Goal: Information Seeking & Learning: Learn about a topic

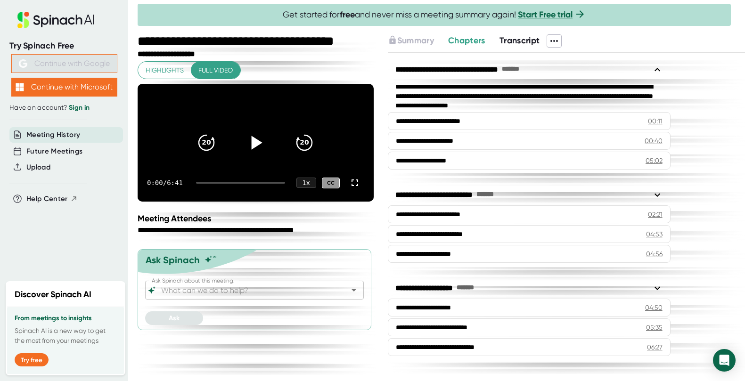
click at [255, 145] on icon at bounding box center [256, 143] width 24 height 24
click at [305, 149] on icon "20" at bounding box center [304, 143] width 24 height 24
click at [307, 144] on icon "20" at bounding box center [304, 143] width 24 height 24
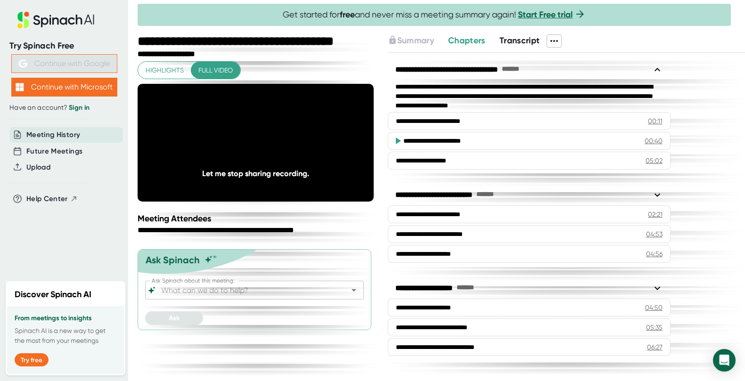
click at [307, 144] on icon "20" at bounding box center [304, 143] width 24 height 24
click at [304, 147] on icon "20" at bounding box center [304, 143] width 24 height 24
click at [309, 144] on icon "20" at bounding box center [304, 143] width 24 height 24
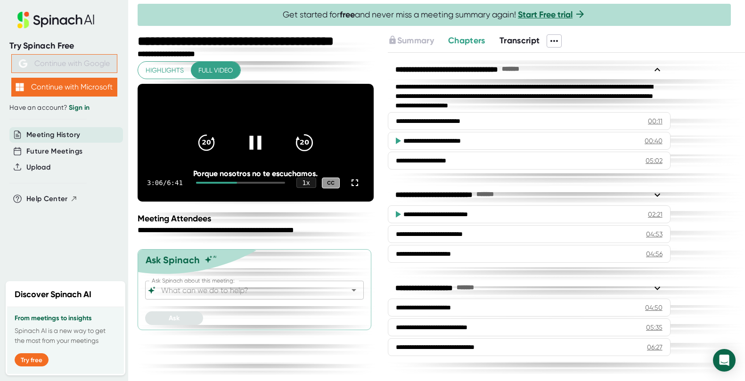
click at [314, 145] on icon "20" at bounding box center [304, 143] width 24 height 24
click at [304, 144] on icon "20" at bounding box center [304, 143] width 24 height 24
click at [307, 146] on icon "20" at bounding box center [304, 143] width 24 height 24
click at [311, 150] on icon "20" at bounding box center [304, 143] width 24 height 24
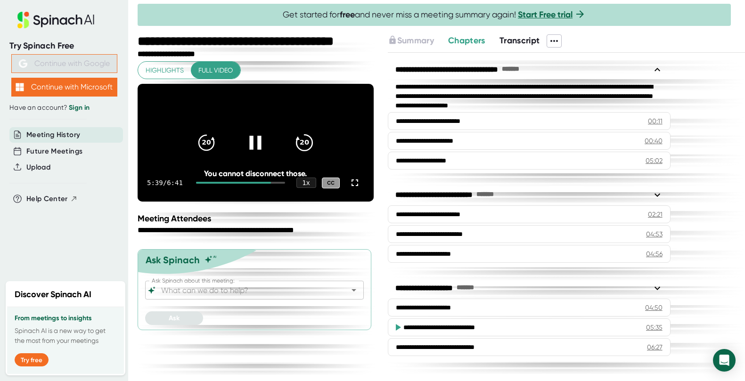
click at [306, 148] on icon "20" at bounding box center [304, 143] width 24 height 24
click at [211, 149] on icon "20" at bounding box center [207, 143] width 24 height 24
drag, startPoint x: 269, startPoint y: 201, endPoint x: 232, endPoint y: 200, distance: 37.2
click at [232, 200] on div "6:10 / 6:41 1 x CC" at bounding box center [256, 183] width 236 height 38
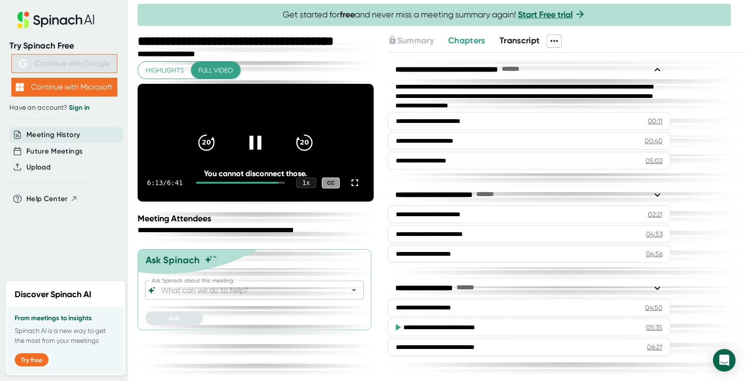
click at [279, 201] on div "6:13 / 6:41 1 x CC" at bounding box center [256, 183] width 236 height 38
drag, startPoint x: 280, startPoint y: 199, endPoint x: 276, endPoint y: 199, distance: 4.7
click at [276, 199] on div "6:13 / 6:41 1 x CC" at bounding box center [256, 183] width 236 height 38
click at [357, 186] on icon at bounding box center [354, 182] width 7 height 7
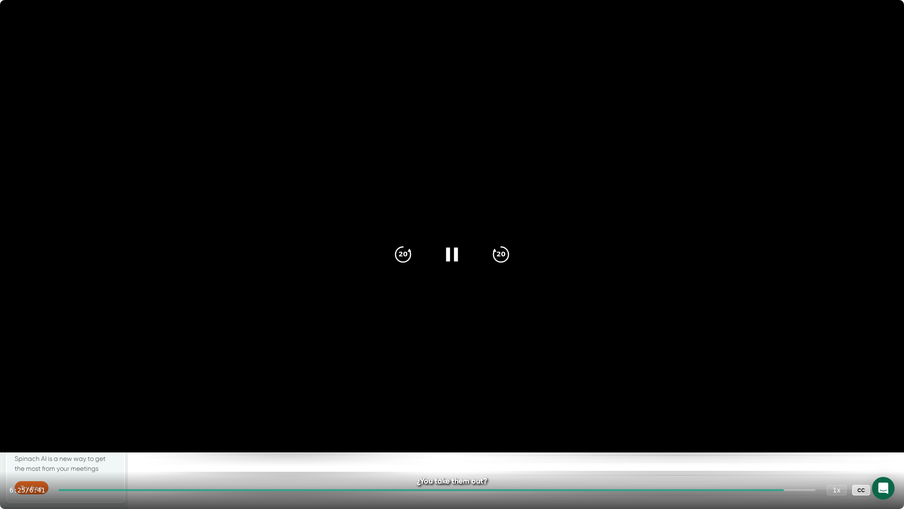
click at [448, 259] on icon at bounding box center [452, 254] width 12 height 14
click at [404, 253] on icon "20" at bounding box center [403, 255] width 24 height 24
click at [453, 251] on icon at bounding box center [453, 254] width 11 height 14
click at [406, 251] on icon "20" at bounding box center [403, 255] width 24 height 24
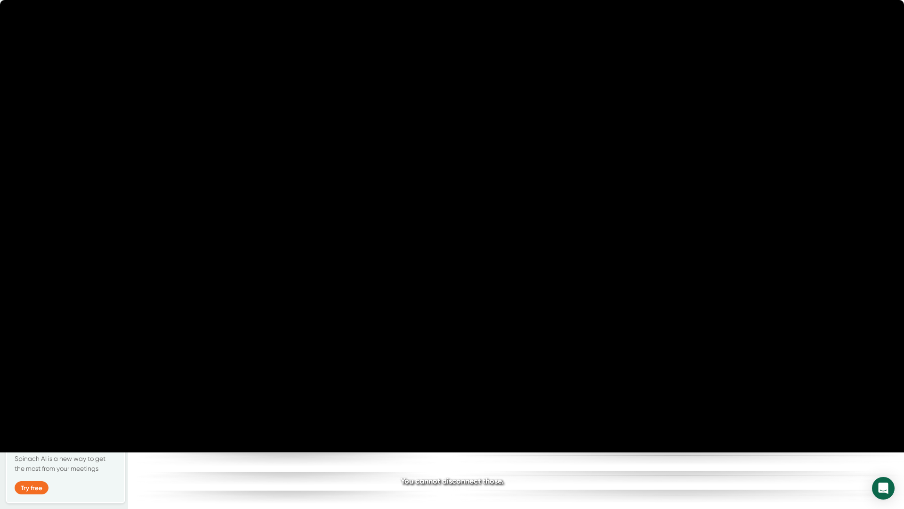
click at [406, 251] on icon "20" at bounding box center [403, 255] width 24 height 24
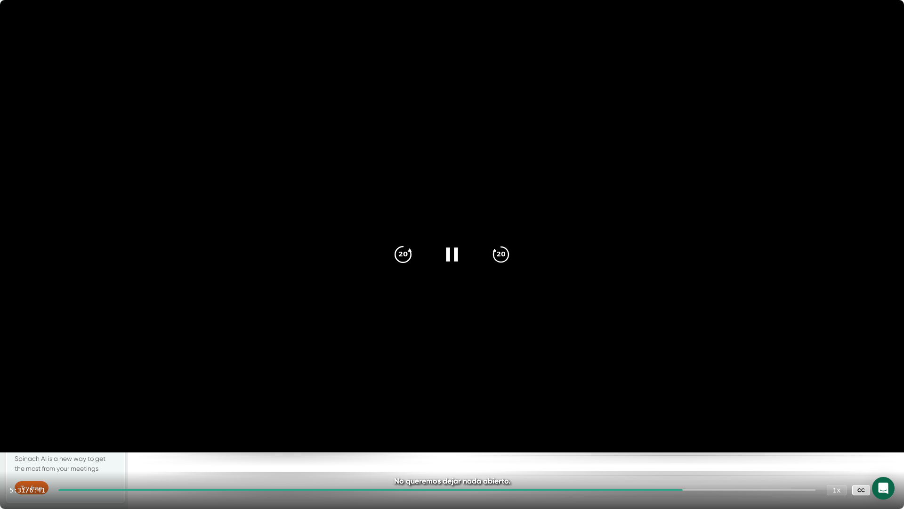
click at [404, 256] on icon "20" at bounding box center [403, 255] width 24 height 24
click at [502, 260] on icon "20" at bounding box center [501, 255] width 24 height 24
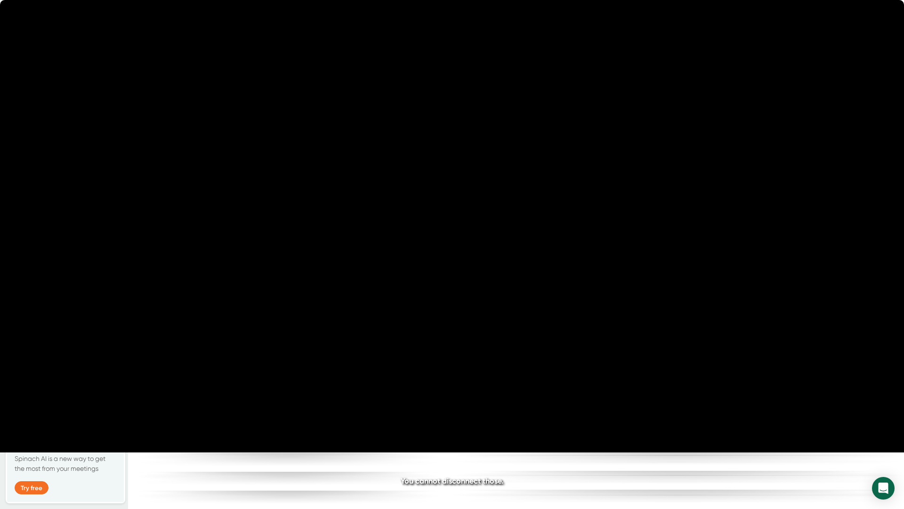
click at [503, 251] on icon "20" at bounding box center [501, 255] width 24 height 24
click at [199, 93] on video at bounding box center [452, 226] width 904 height 452
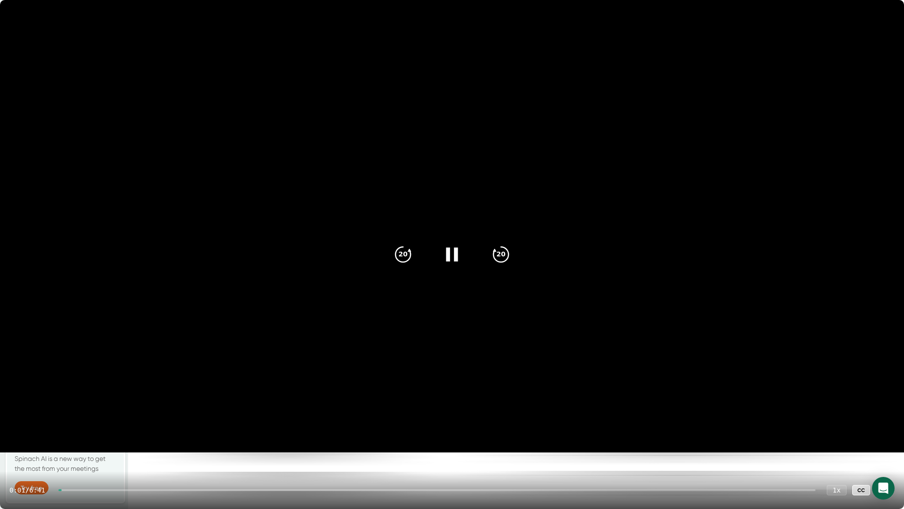
click at [744, 381] on div at bounding box center [885, 489] width 19 height 19
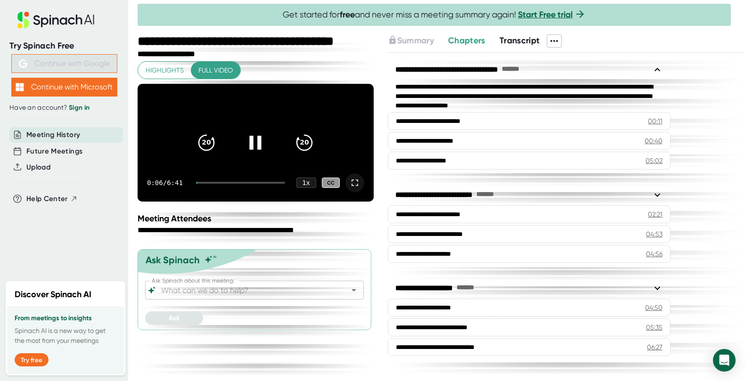
click at [364, 192] on div at bounding box center [354, 182] width 19 height 19
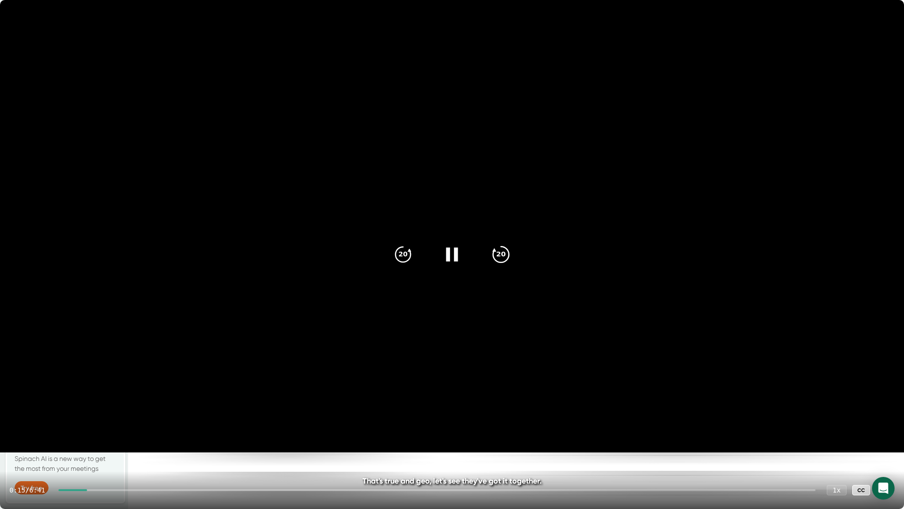
click at [505, 255] on icon "20" at bounding box center [501, 255] width 24 height 24
click at [451, 254] on icon at bounding box center [453, 254] width 11 height 14
click at [510, 255] on icon "20" at bounding box center [501, 255] width 24 height 24
click at [497, 257] on icon "20" at bounding box center [501, 255] width 24 height 24
click at [507, 248] on icon "20" at bounding box center [501, 255] width 24 height 24
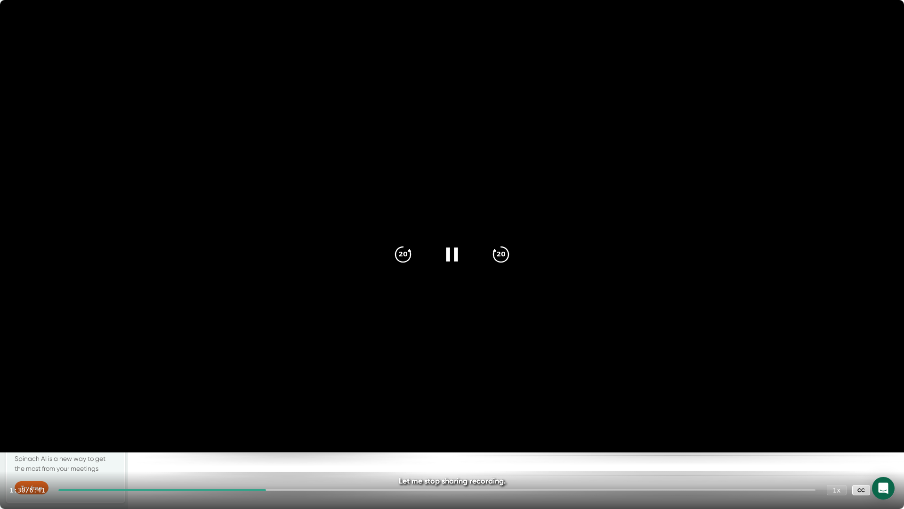
click at [744, 381] on icon at bounding box center [885, 489] width 11 height 11
